Goal: Information Seeking & Learning: Learn about a topic

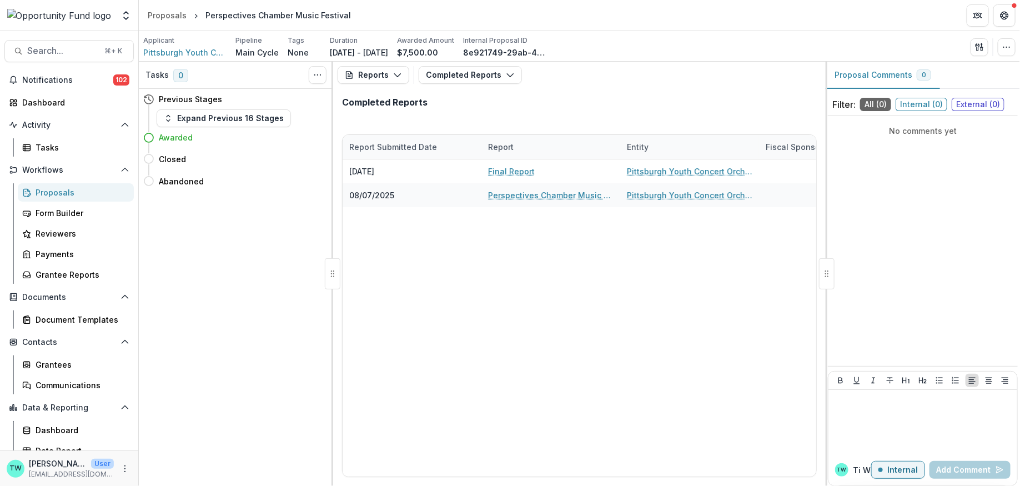
scroll to position [9, 0]
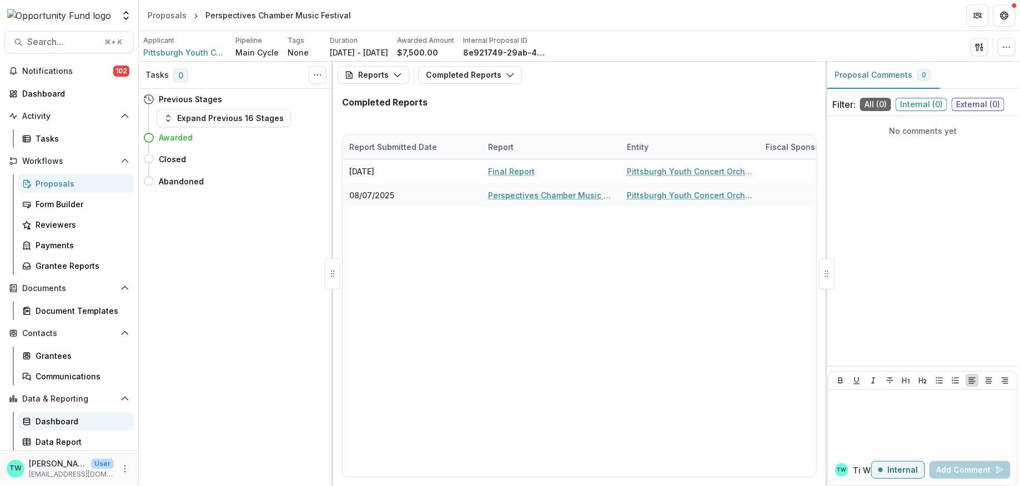
click at [61, 420] on div "Dashboard" at bounding box center [80, 421] width 89 height 12
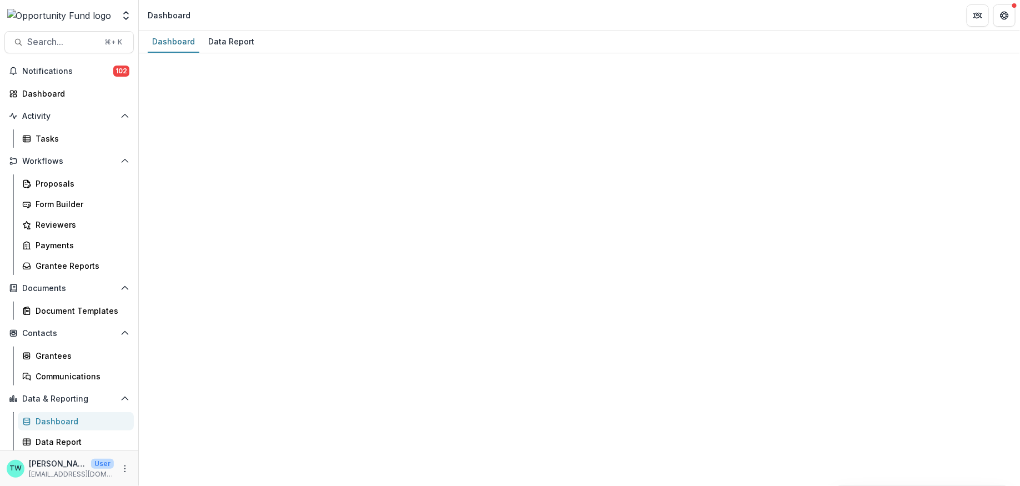
select select "**********"
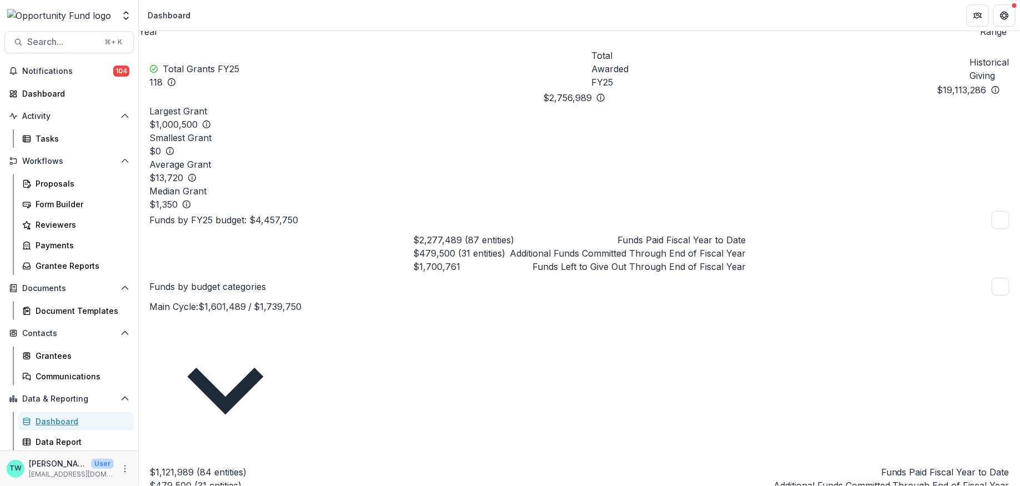
scroll to position [42, 0]
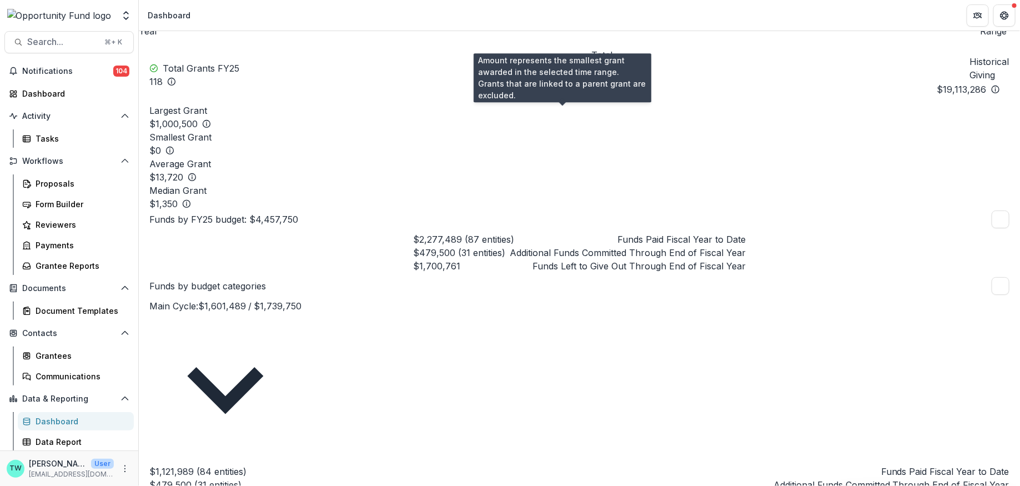
click at [174, 147] on circle at bounding box center [170, 150] width 7 height 7
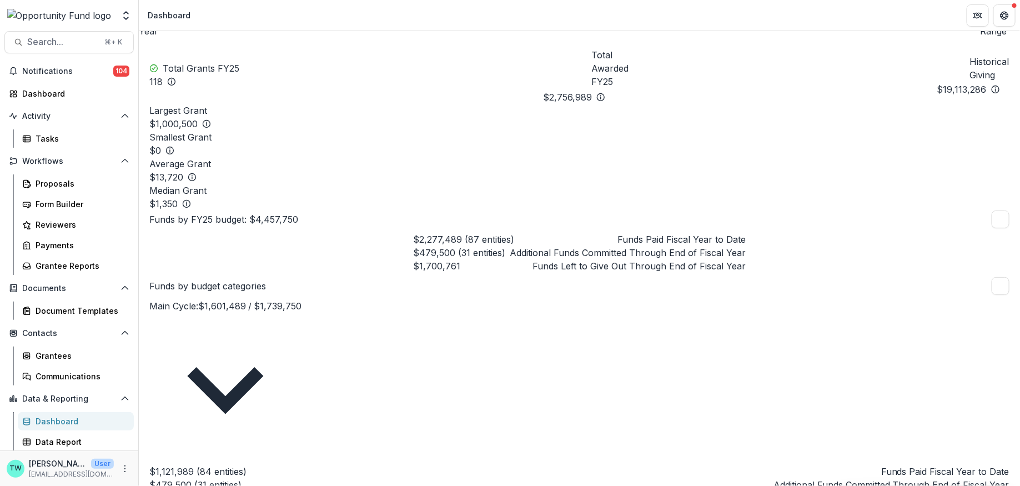
click at [417, 131] on p "Smallest Grant" at bounding box center [579, 137] width 860 height 13
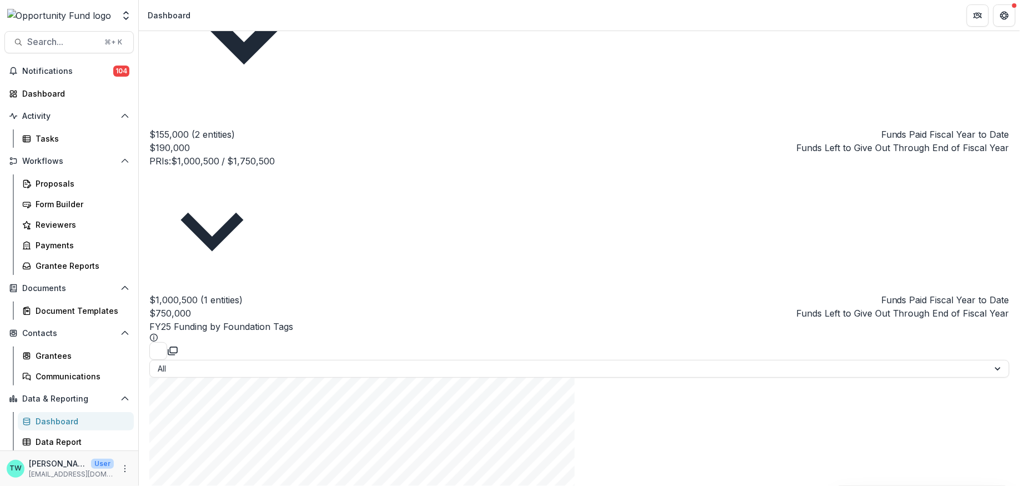
scroll to position [0, 0]
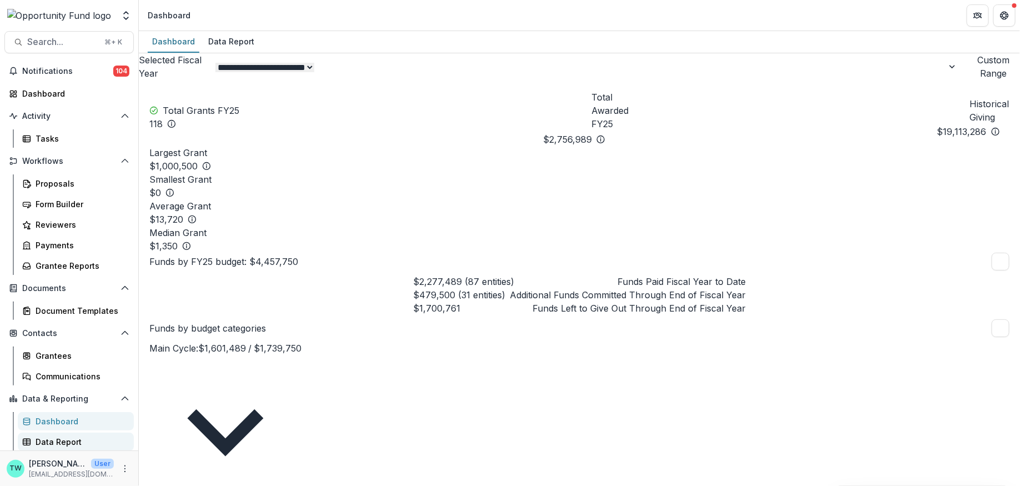
click at [51, 440] on div "Data Report" at bounding box center [80, 442] width 89 height 12
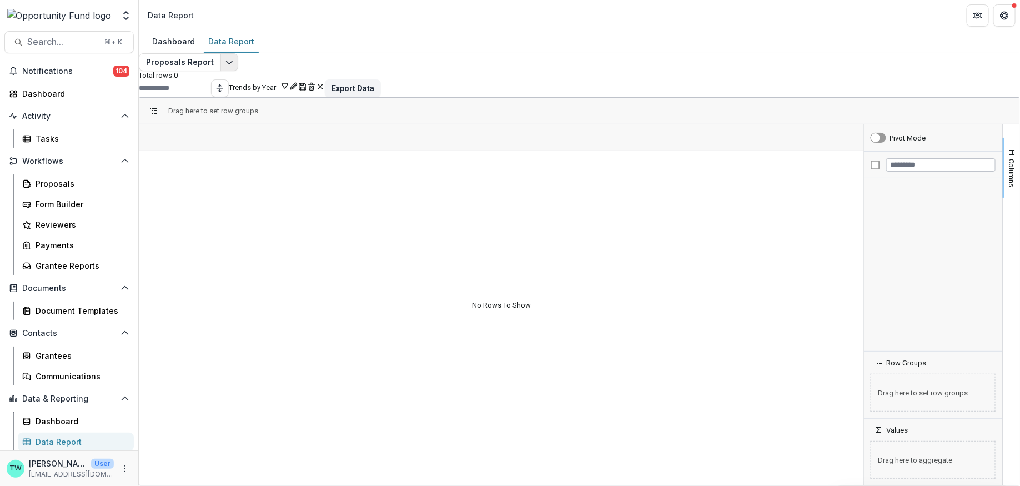
click at [234, 67] on icon "Edit selected report" at bounding box center [229, 62] width 9 height 9
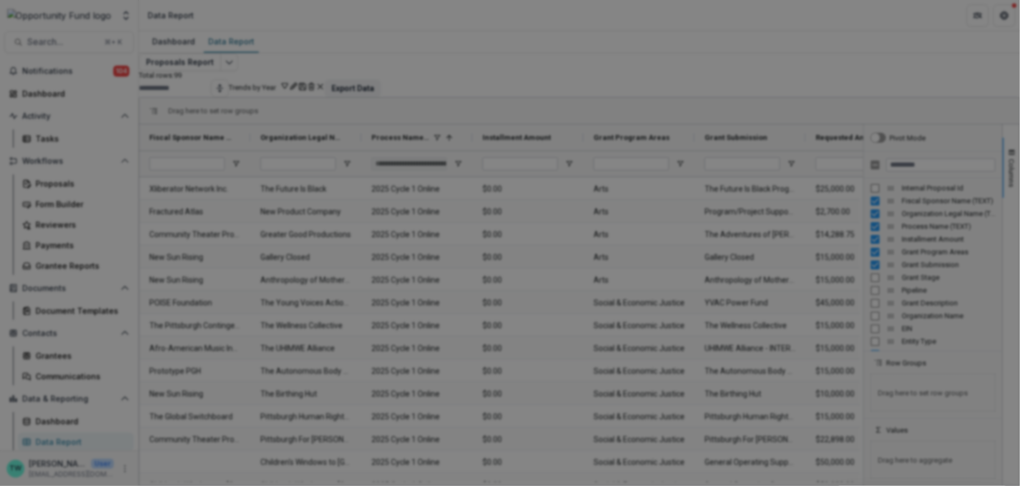
click at [288, 9] on div "NON-TIMEFRAME Reports Payments Report Proposals Report Reporting Data Review Re…" at bounding box center [510, 243] width 1020 height 486
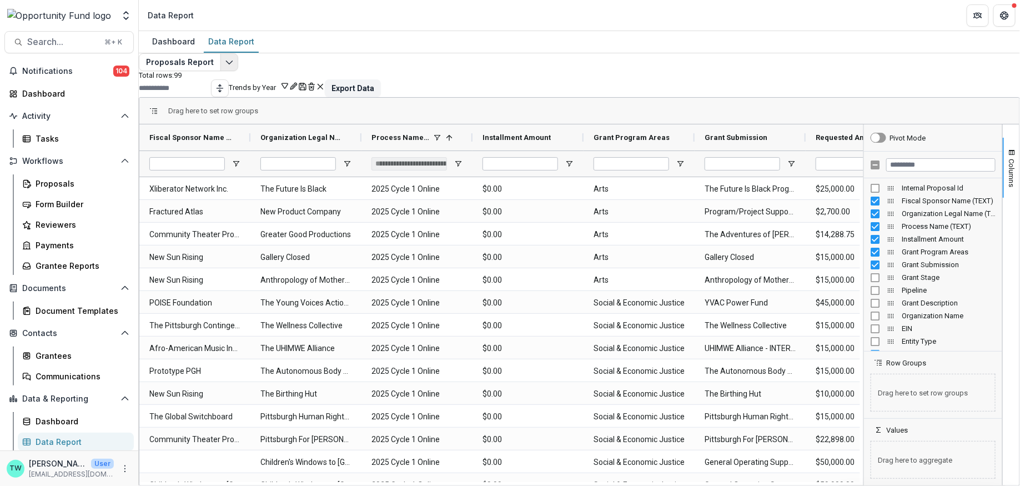
click at [232, 67] on icon "Edit selected report" at bounding box center [229, 62] width 9 height 9
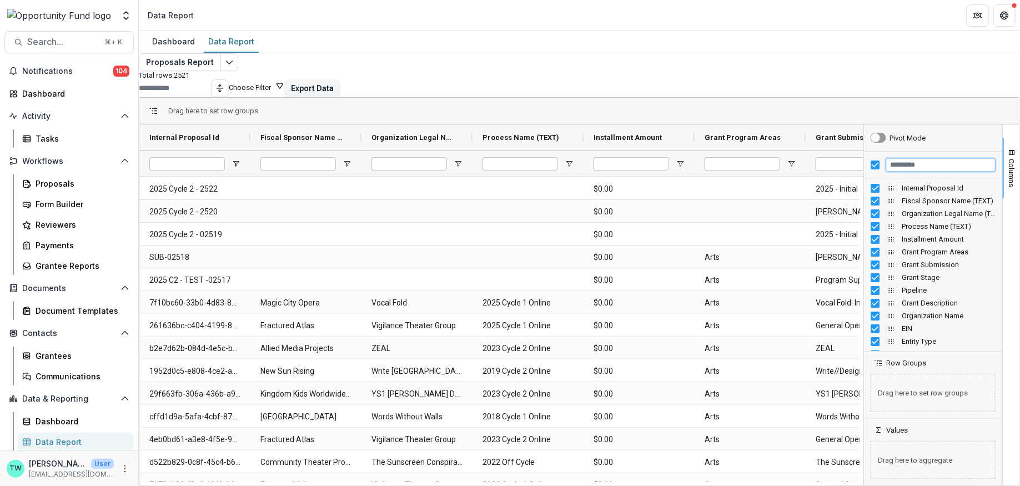
click at [920, 172] on input "Filter Columns Input" at bounding box center [940, 164] width 109 height 13
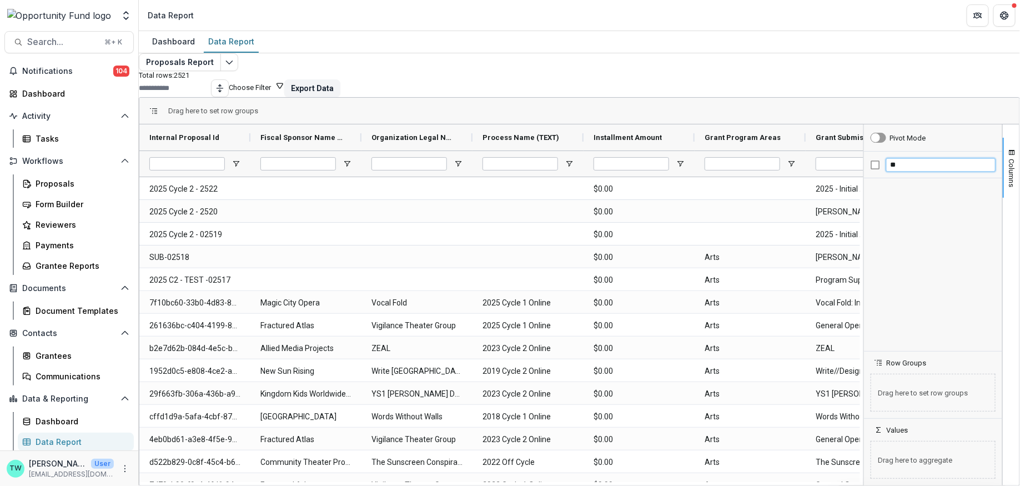
type input "*"
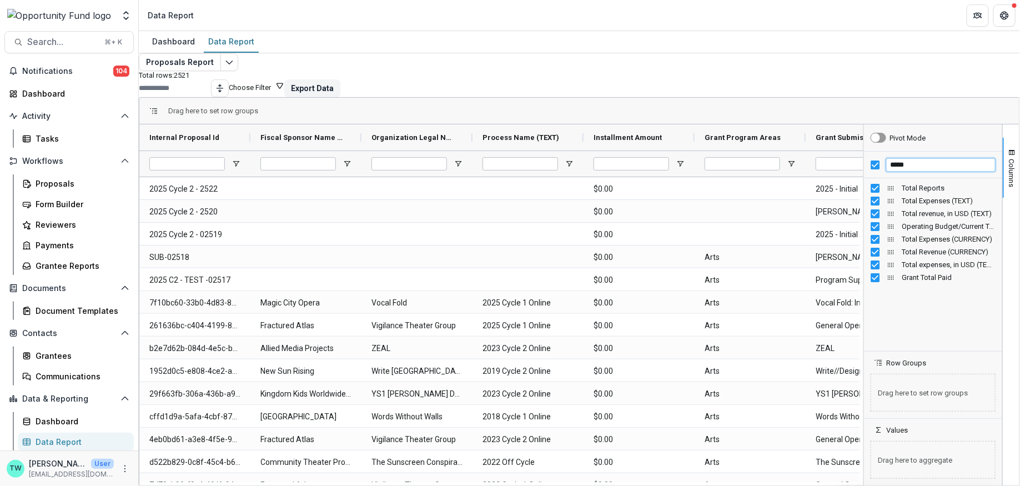
type input "*****"
click at [888, 172] on input "*****" at bounding box center [940, 164] width 109 height 13
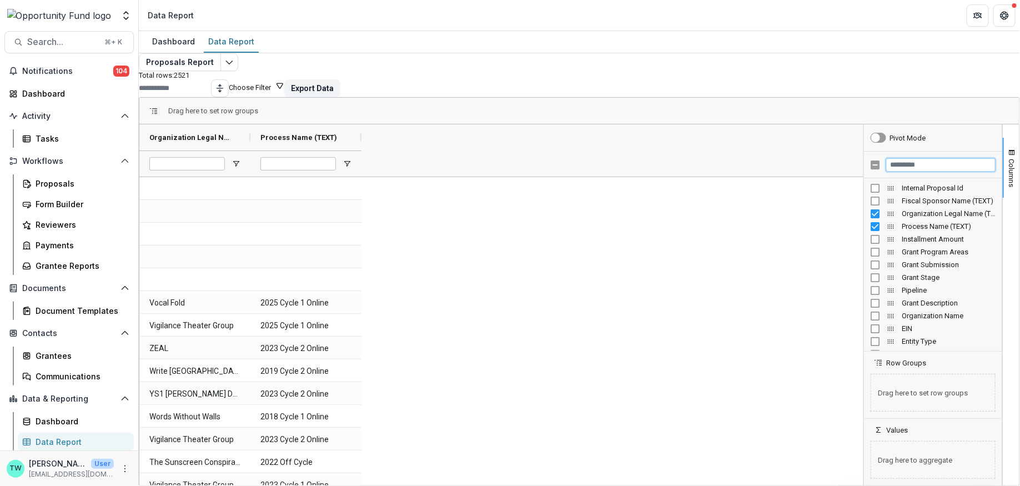
click at [900, 172] on input "Filter Columns Input" at bounding box center [940, 164] width 109 height 13
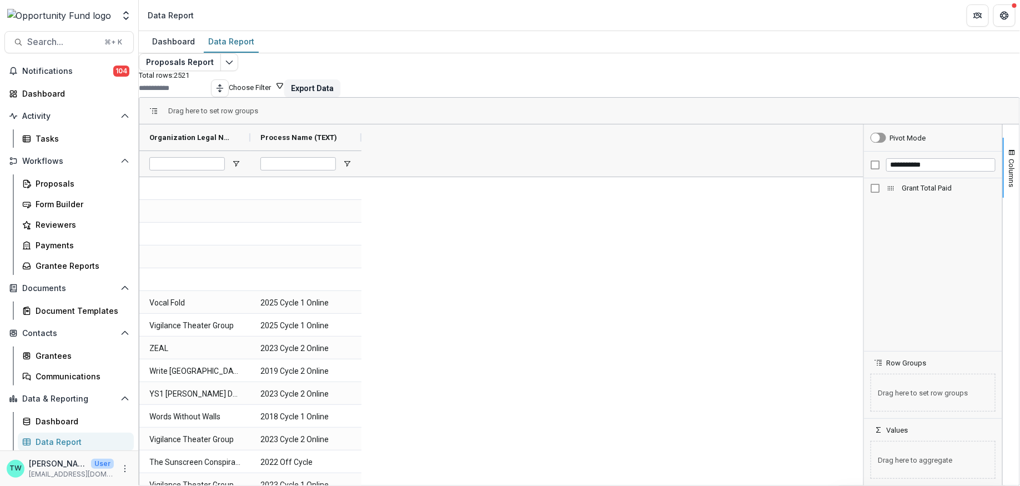
click at [908, 192] on span "Grant Total Paid" at bounding box center [949, 188] width 94 height 8
click at [442, 148] on div "Grant Total Paid" at bounding box center [413, 137] width 82 height 21
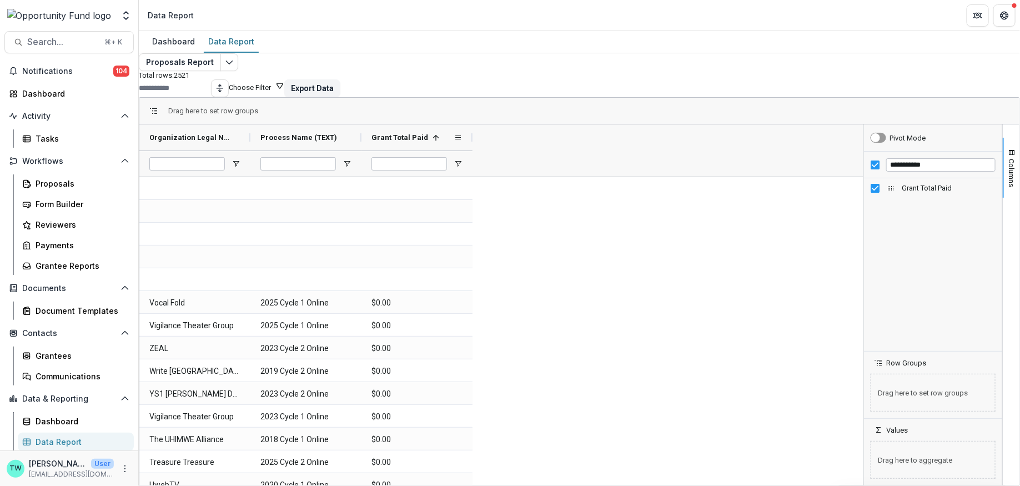
click at [439, 142] on span at bounding box center [434, 137] width 12 height 9
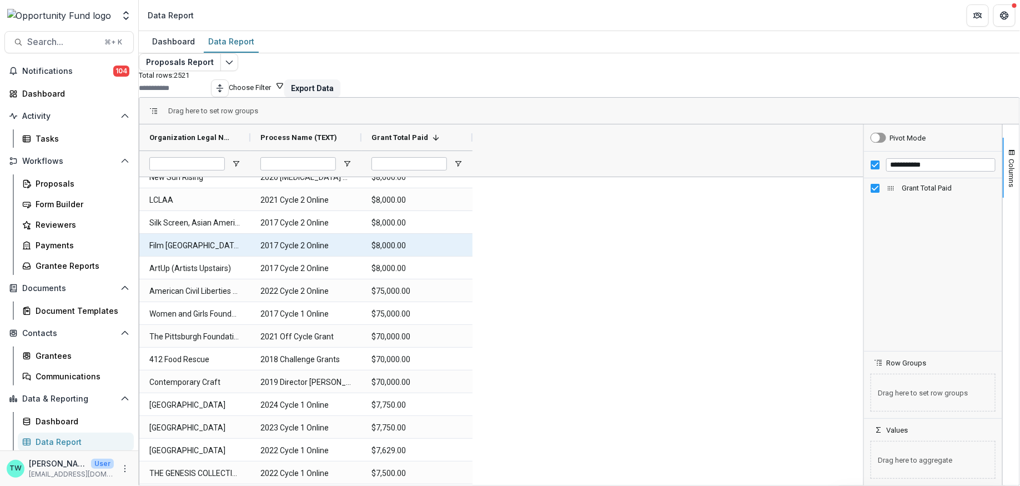
scroll to position [199, 0]
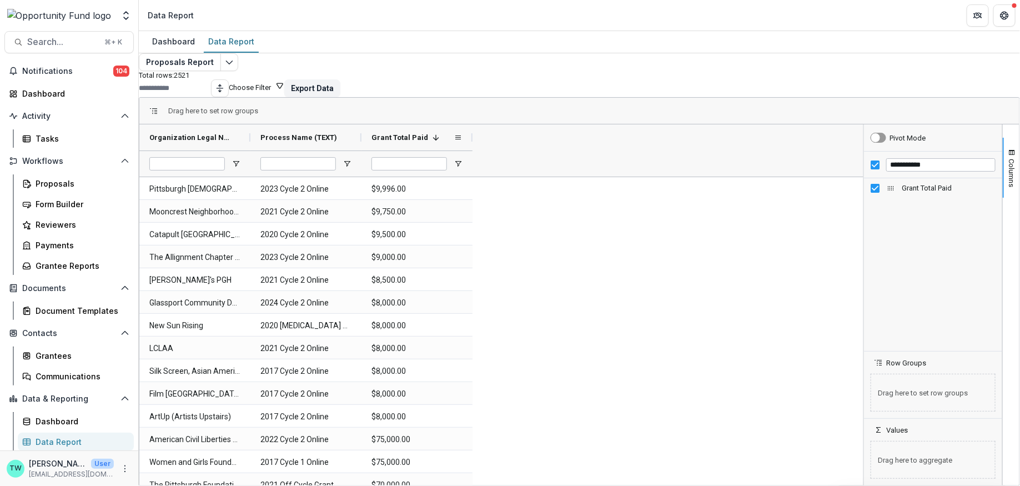
click at [440, 142] on span at bounding box center [436, 137] width 9 height 9
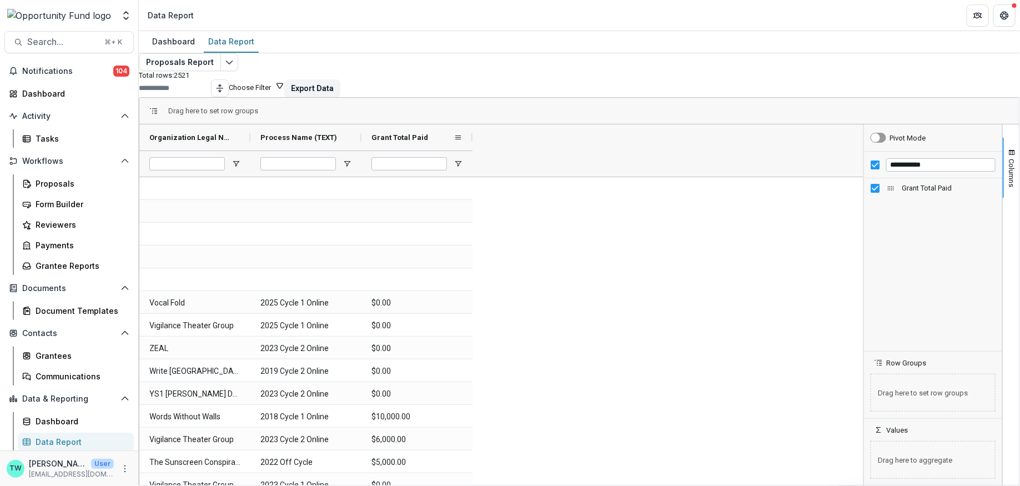
click at [444, 148] on div "Grant Total Paid" at bounding box center [413, 137] width 82 height 21
click at [440, 142] on span at bounding box center [436, 137] width 9 height 9
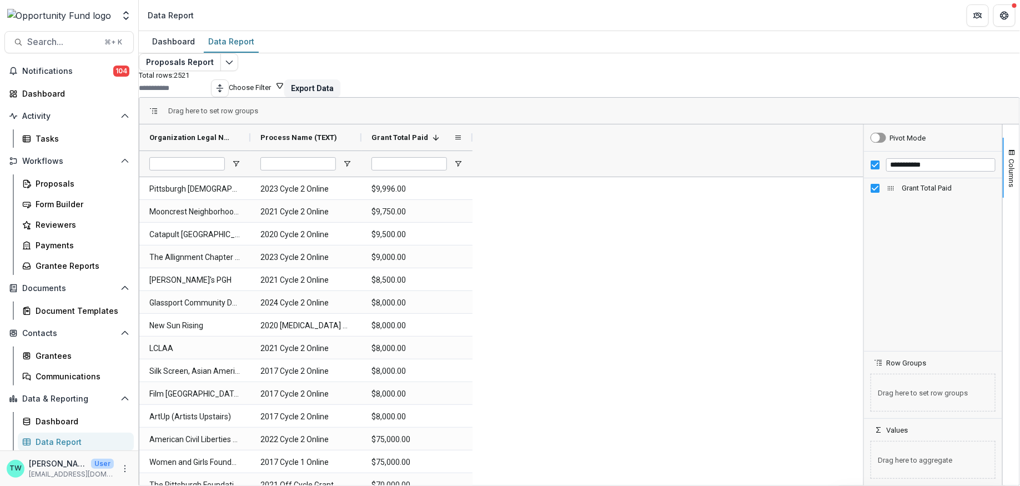
click at [440, 142] on span at bounding box center [436, 137] width 9 height 9
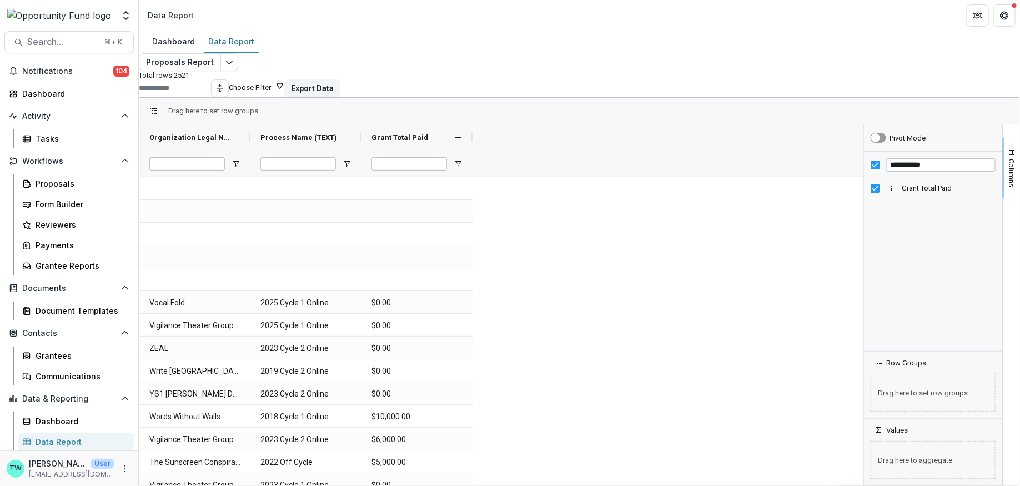
click at [444, 148] on div "Grant Total Paid" at bounding box center [413, 137] width 82 height 21
click at [440, 142] on span at bounding box center [436, 137] width 9 height 9
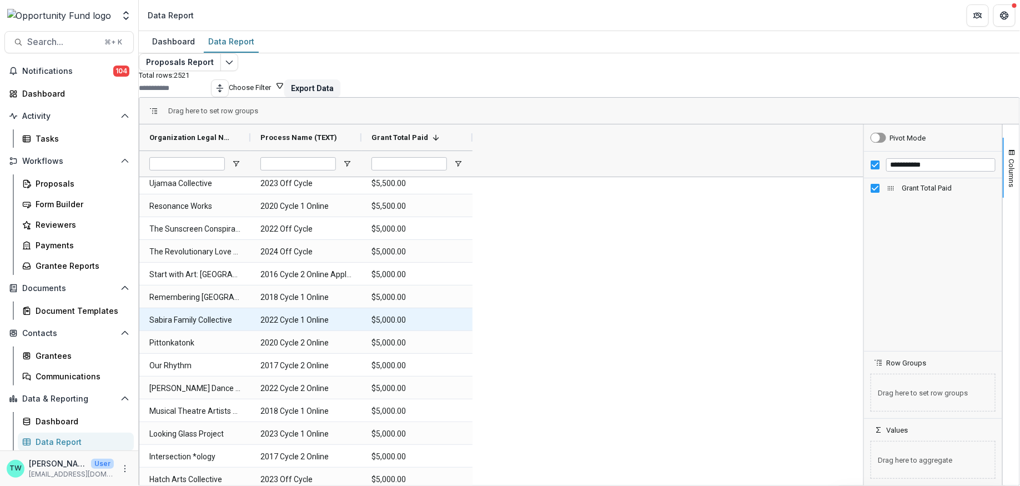
scroll to position [3397, 0]
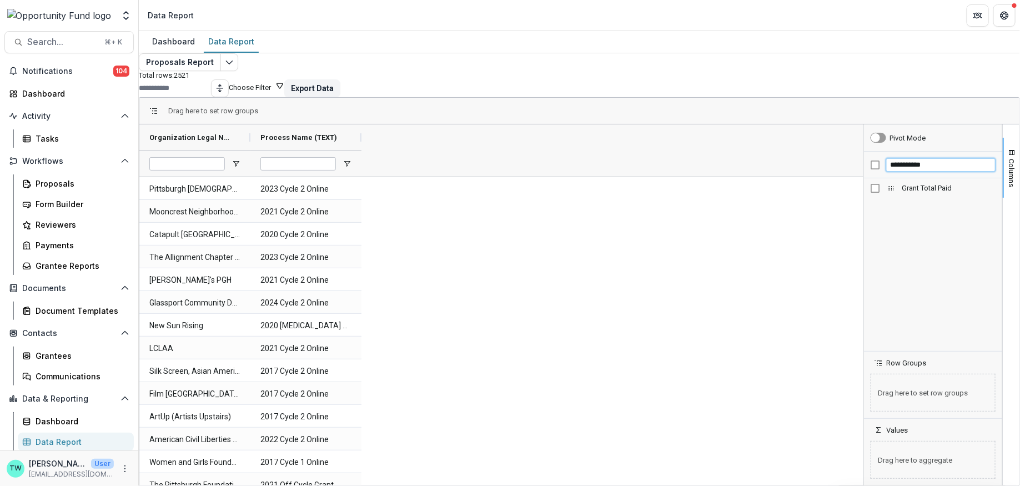
drag, startPoint x: 926, startPoint y: 179, endPoint x: 756, endPoint y: 176, distance: 169.4
click at [756, 176] on div "Organization Legal Name (TEXT) Process Name (TEXT)" at bounding box center [579, 304] width 880 height 361
type input "*"
